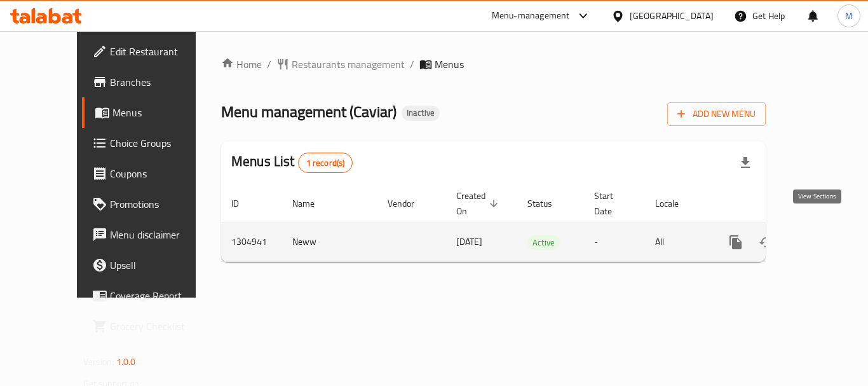
click at [823, 234] on icon "enhanced table" at bounding box center [826, 241] width 15 height 15
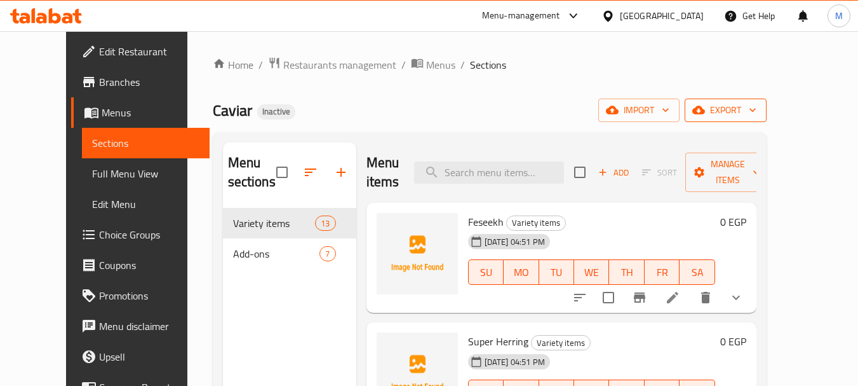
click at [757, 110] on span "export" at bounding box center [726, 110] width 62 height 16
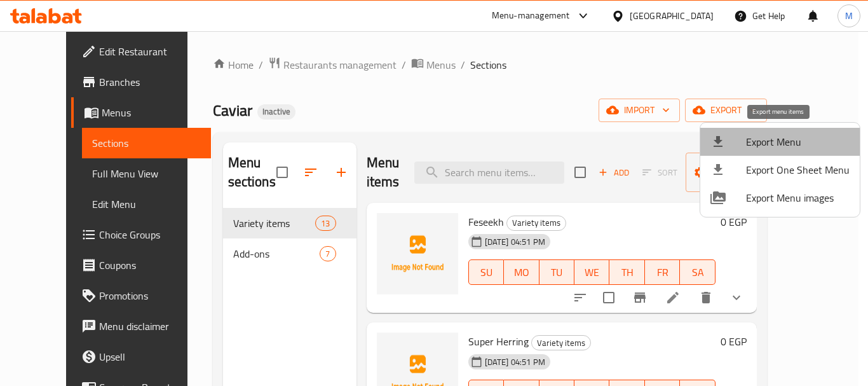
click at [791, 136] on span "Export Menu" at bounding box center [798, 141] width 104 height 15
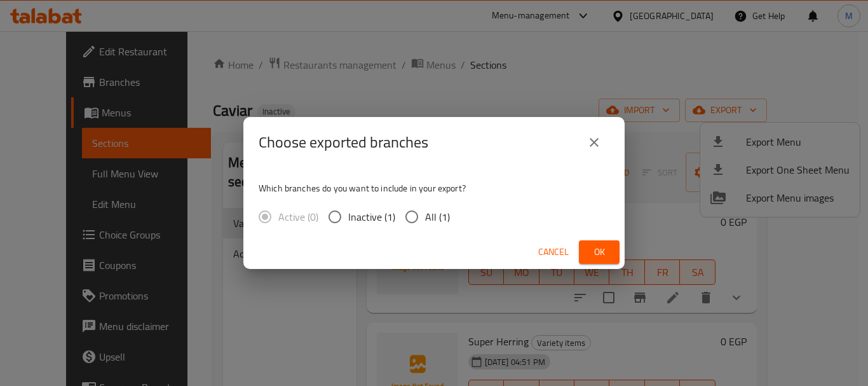
click at [417, 213] on input "All (1)" at bounding box center [411, 216] width 27 height 27
radio input "true"
click at [591, 252] on span "Ok" at bounding box center [599, 252] width 20 height 16
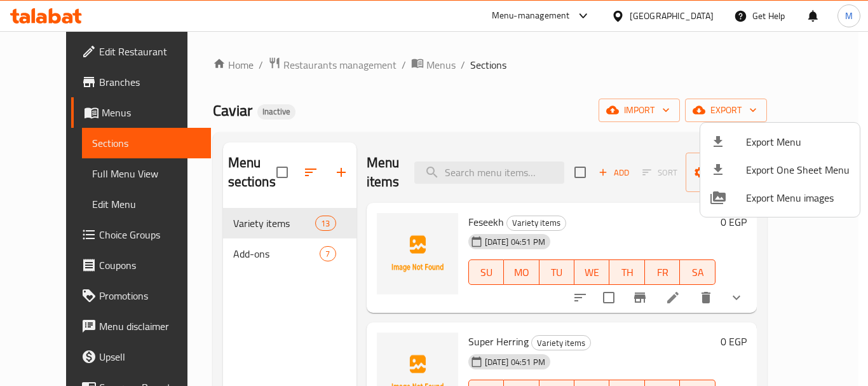
click at [62, 177] on div at bounding box center [434, 193] width 868 height 386
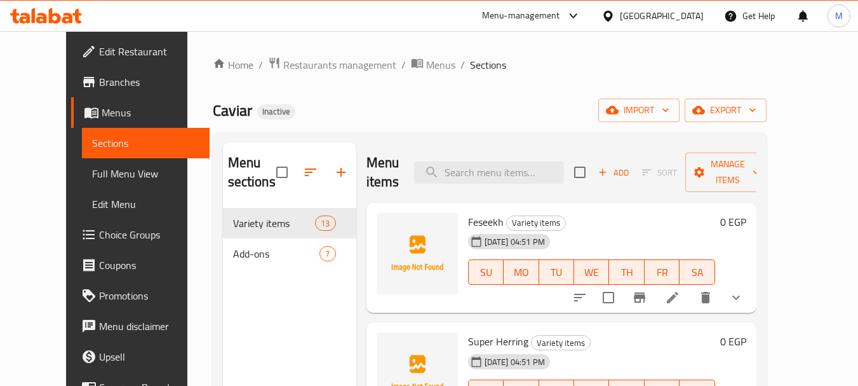
click at [92, 177] on span "Full Menu View" at bounding box center [145, 173] width 107 height 15
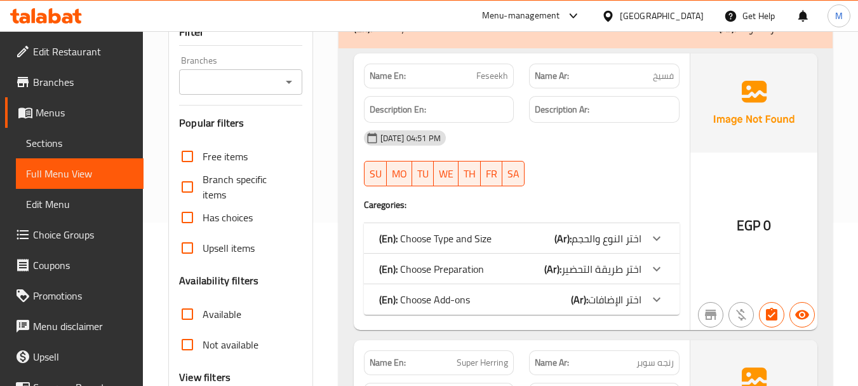
scroll to position [381, 0]
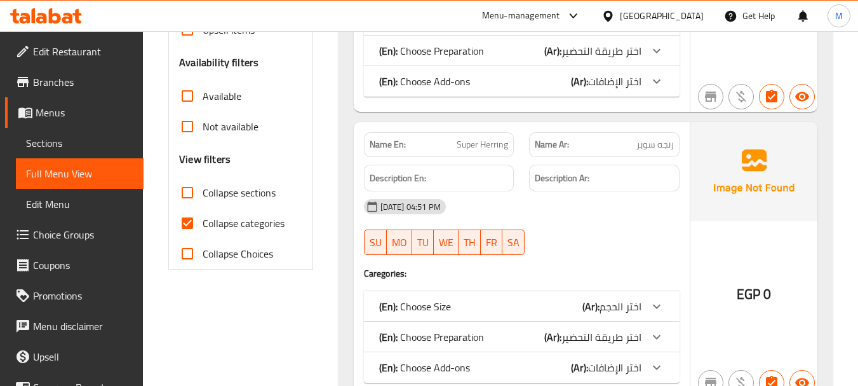
click at [204, 195] on span "Collapse sections" at bounding box center [239, 192] width 73 height 15
click at [203, 195] on input "Collapse sections" at bounding box center [187, 192] width 30 height 30
checkbox input "true"
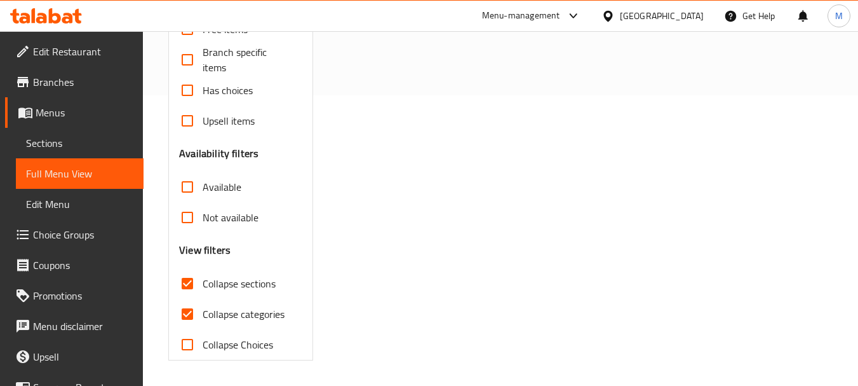
click at [202, 299] on input "Collapse categories" at bounding box center [187, 314] width 30 height 30
checkbox input "false"
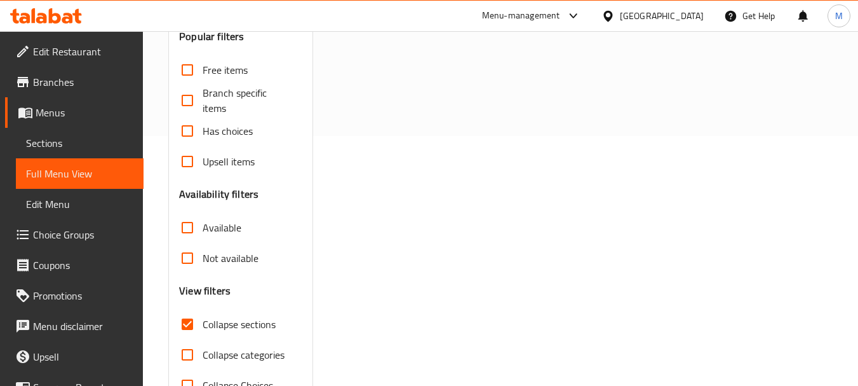
scroll to position [36, 0]
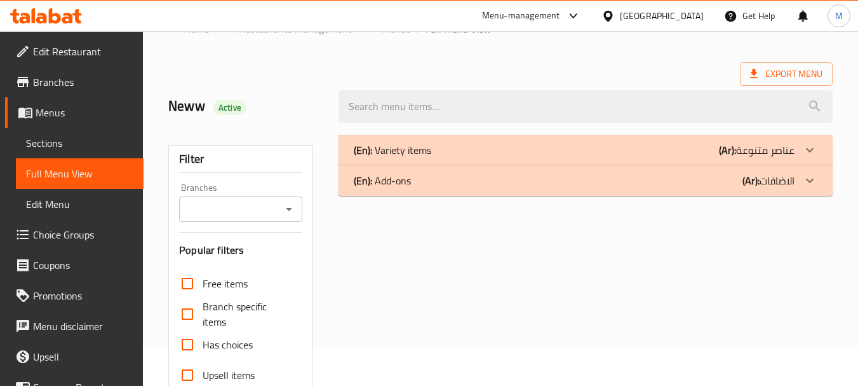
click at [426, 158] on div "(En): Add-ons (Ar): الاضافات" at bounding box center [574, 149] width 441 height 15
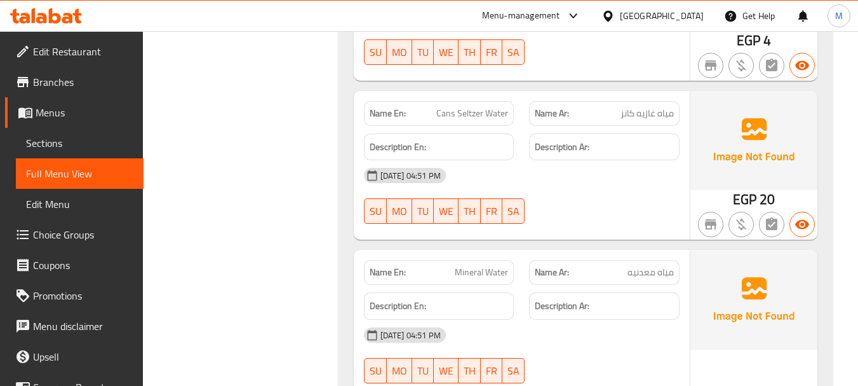
scroll to position [1180, 0]
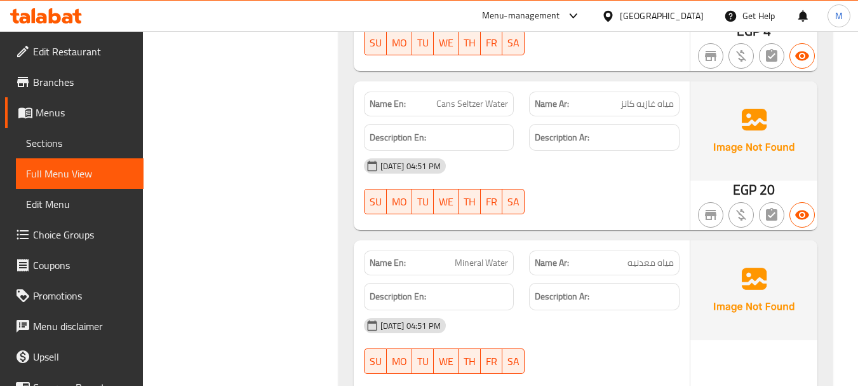
click at [644, 102] on span "مياه غازيه كانز" at bounding box center [647, 103] width 53 height 13
copy span "غازيه"
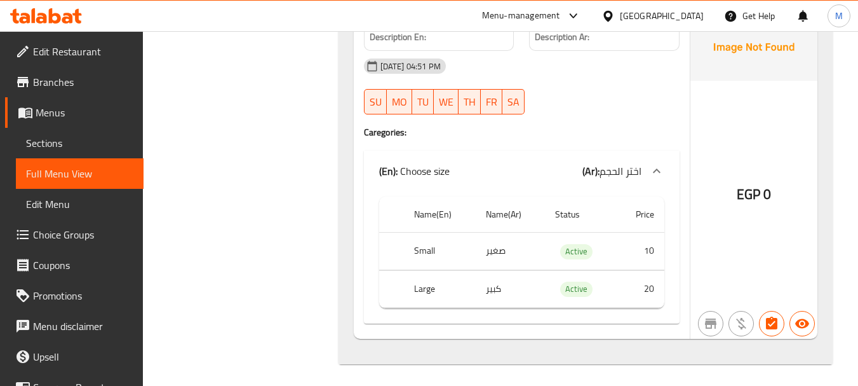
scroll to position [1443, 0]
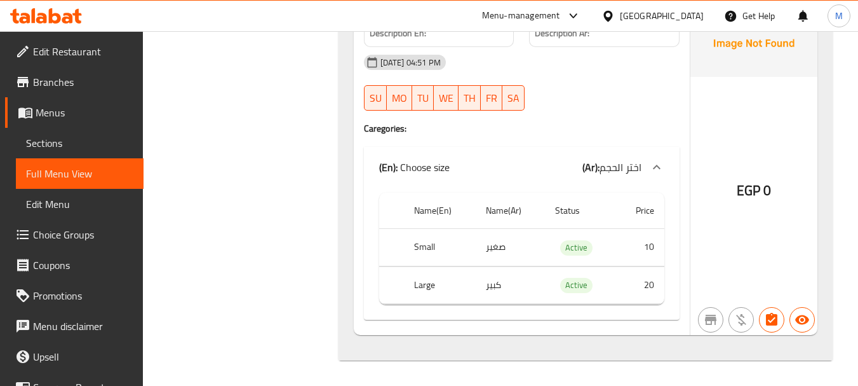
click at [559, 126] on h4 "Caregories:" at bounding box center [522, 128] width 316 height 13
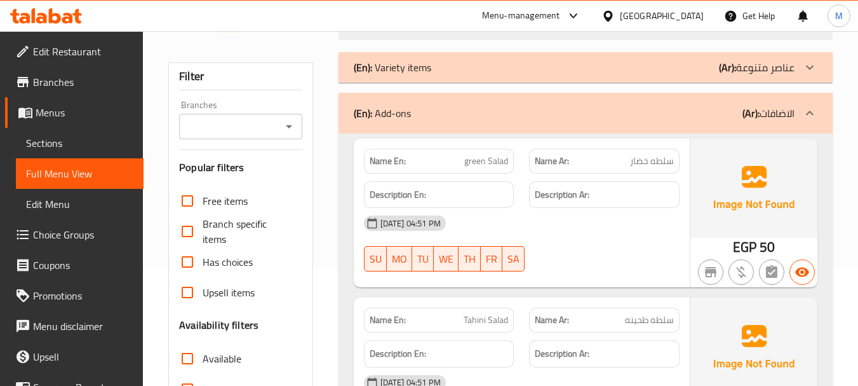
scroll to position [0, 0]
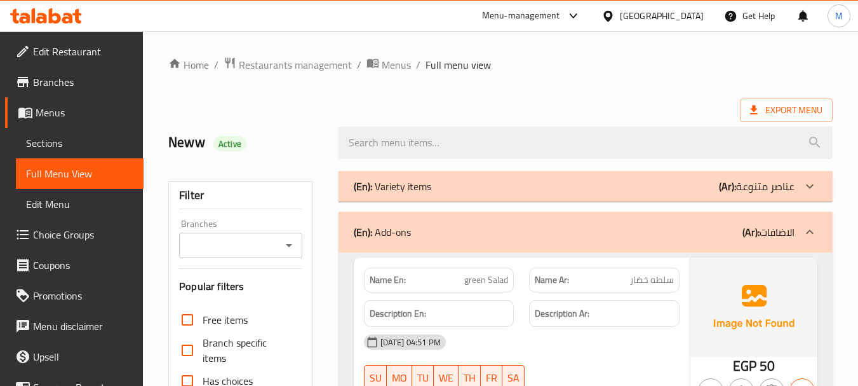
click at [413, 184] on p "(En): Variety items" at bounding box center [392, 185] width 77 height 15
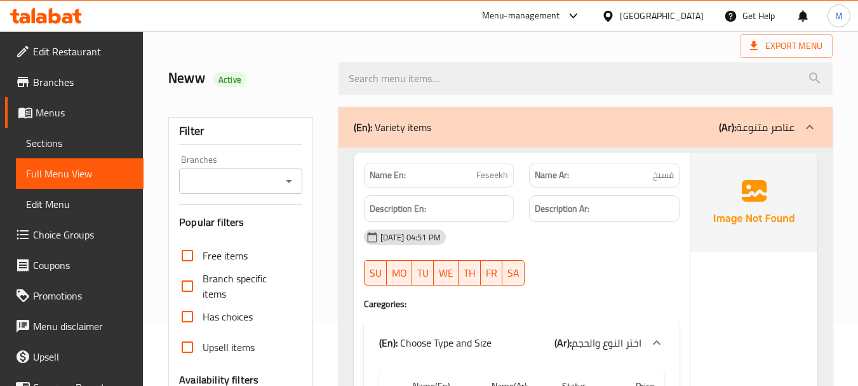
scroll to position [64, 0]
click at [588, 47] on div "Export Menu" at bounding box center [500, 47] width 664 height 24
